Goal: Task Accomplishment & Management: Use online tool/utility

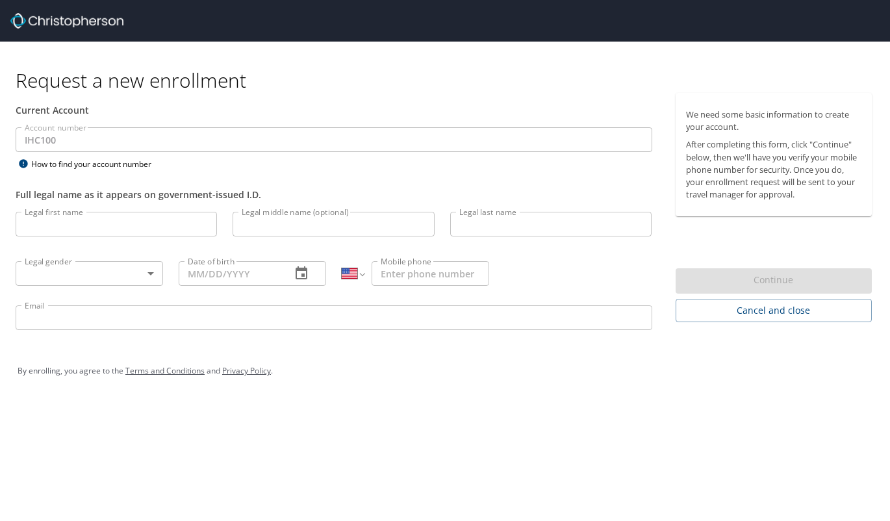
select select "US"
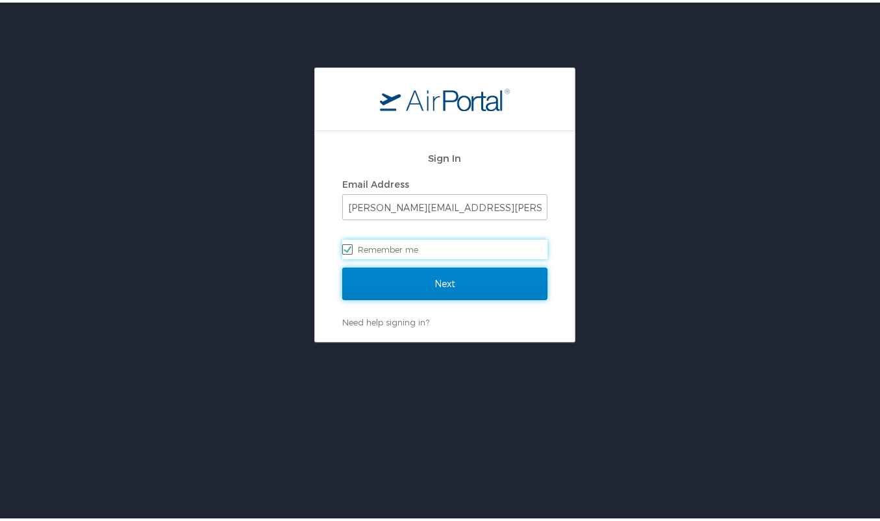
click at [425, 272] on input "Next" at bounding box center [444, 281] width 205 height 32
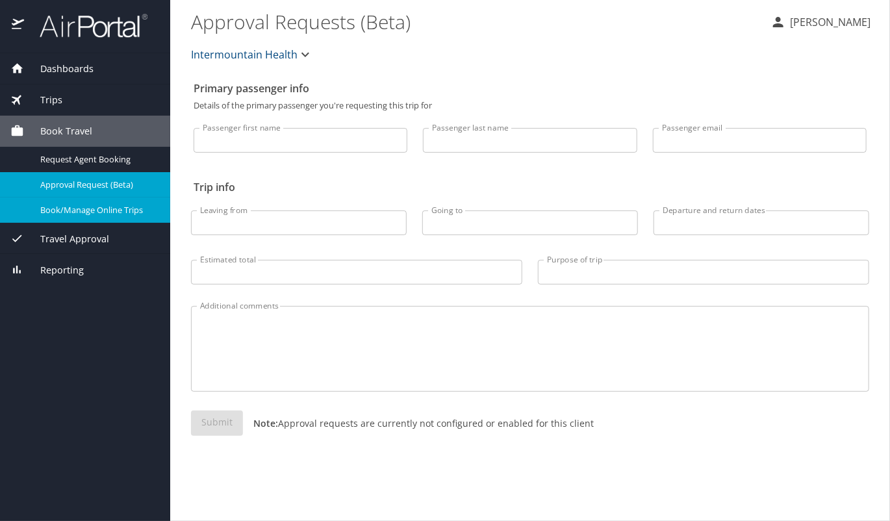
click at [107, 212] on span "Book/Manage Online Trips" at bounding box center [97, 210] width 114 height 12
